Goal: Information Seeking & Learning: Learn about a topic

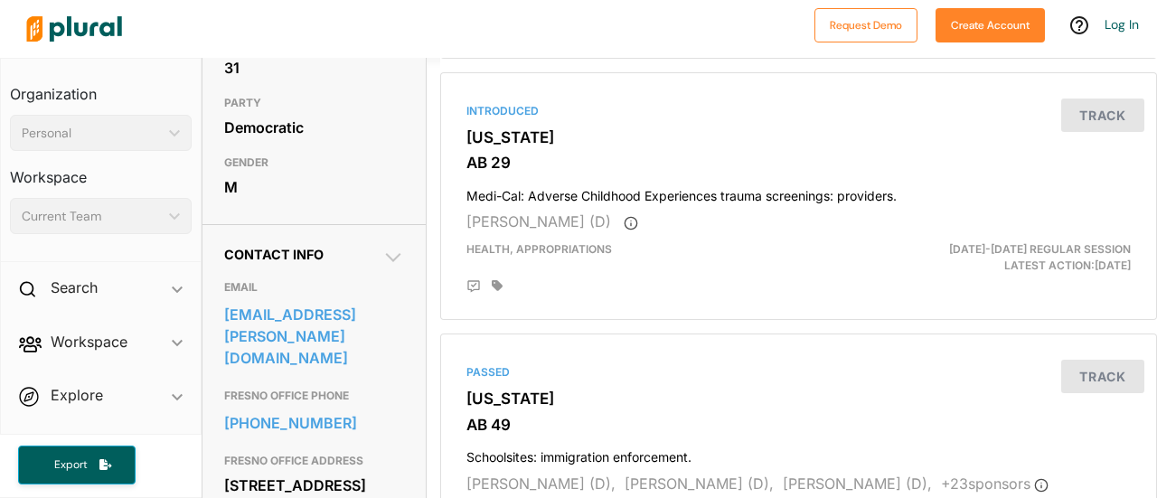
scroll to position [437, 0]
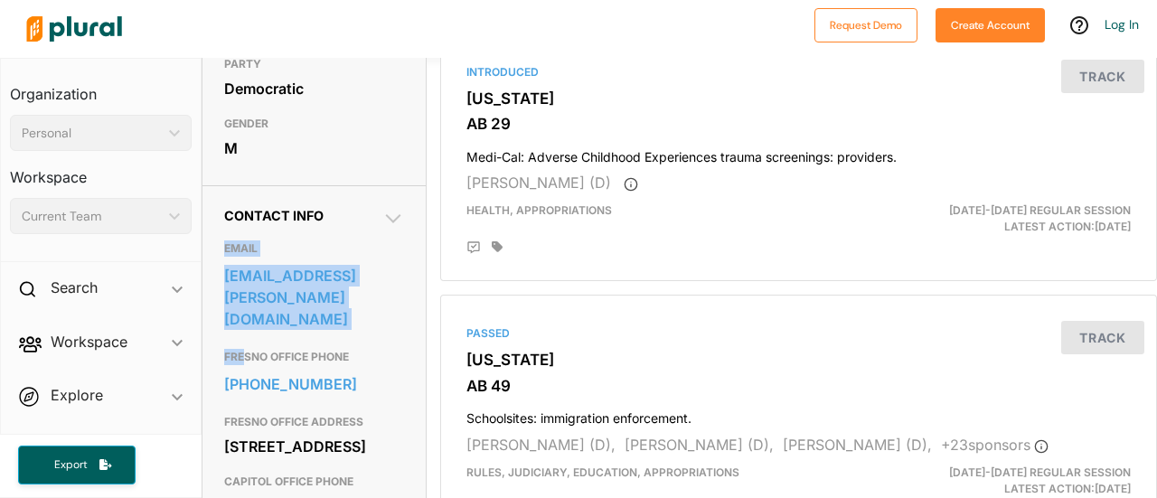
drag, startPoint x: 219, startPoint y: 288, endPoint x: 242, endPoint y: 367, distance: 82.1
click at [242, 367] on div "Contact Info EMAIL [EMAIL_ADDRESS][PERSON_NAME][DOMAIN_NAME] FRESNO OFFICE PHON…" at bounding box center [314, 416] width 223 height 463
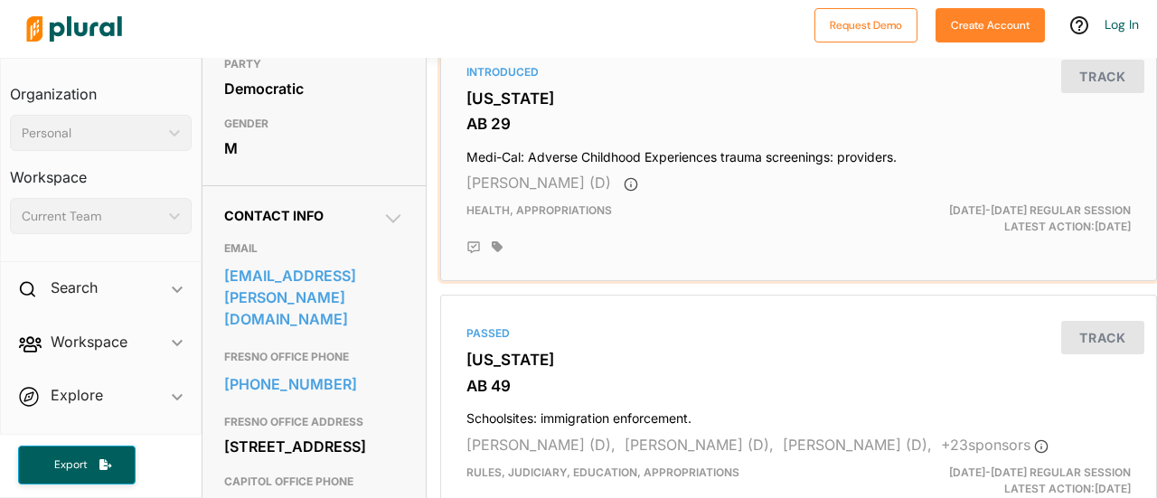
click at [713, 256] on div "Introduced [US_STATE] AB 29 Medi-Cal: Adverse Childhood Experiences trauma scre…" at bounding box center [798, 158] width 701 height 232
